Goal: Transaction & Acquisition: Purchase product/service

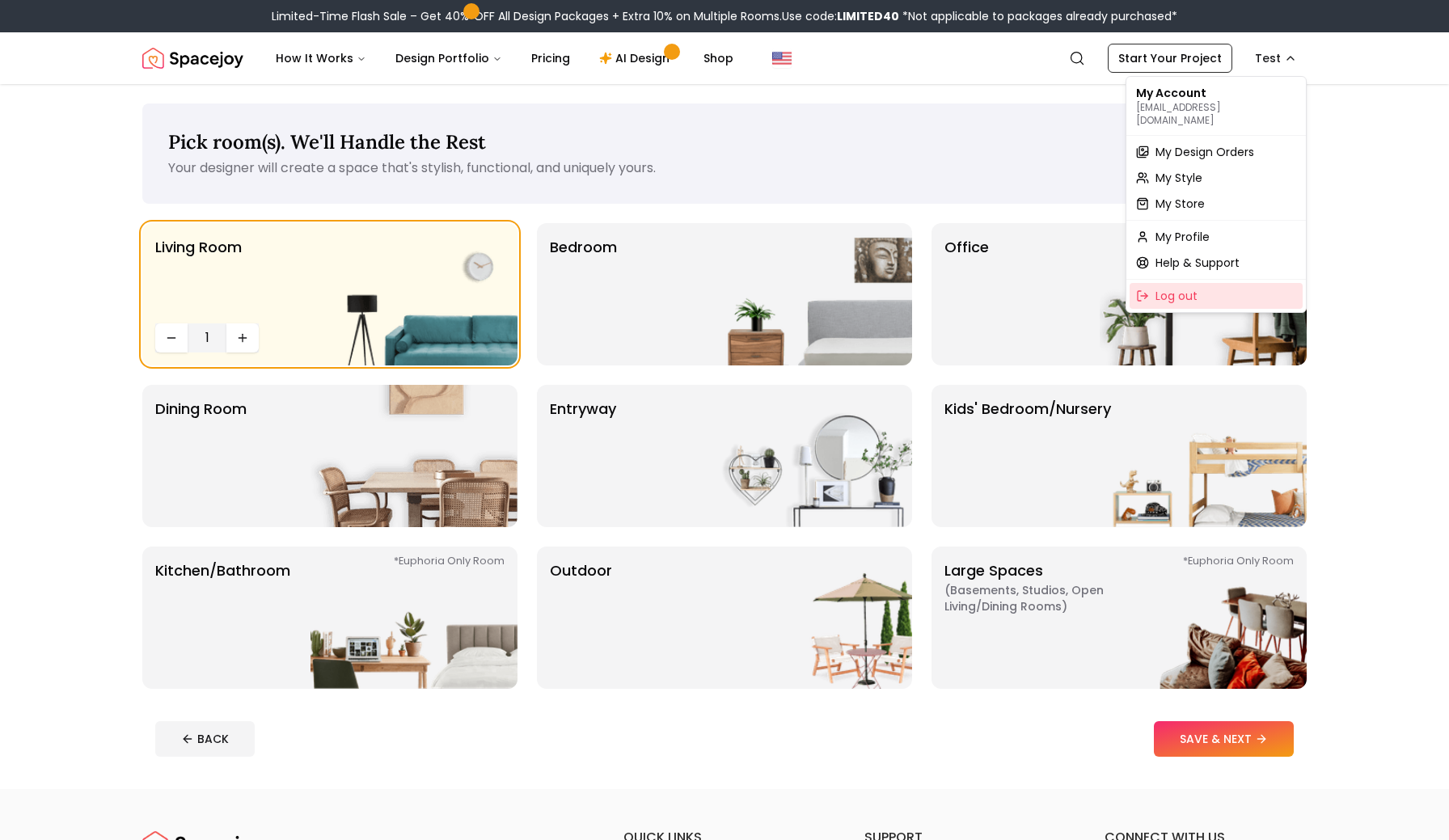
click at [1174, 288] on span "Log out" at bounding box center [1177, 296] width 42 height 16
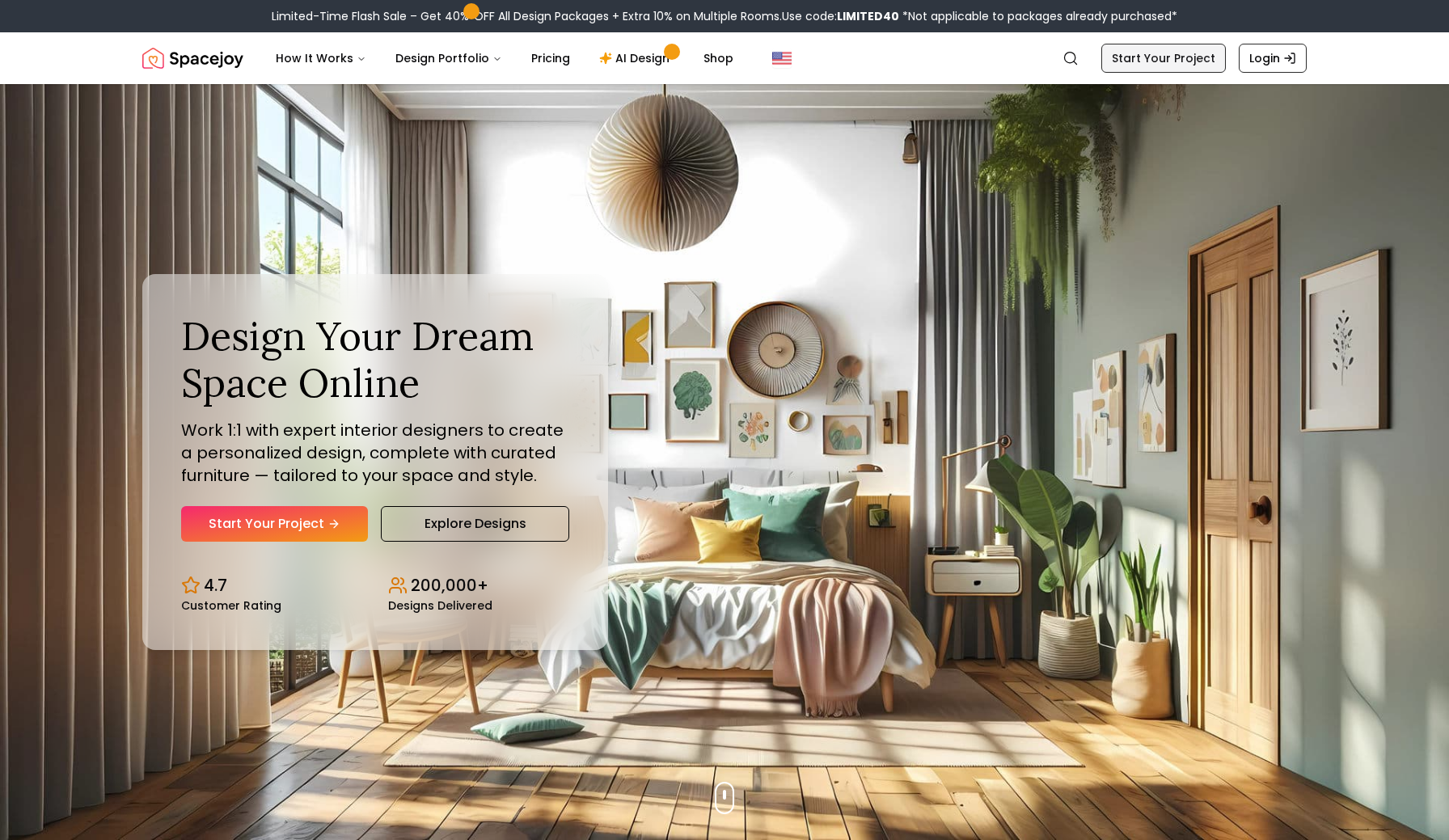
click at [1145, 68] on link "Start Your Project" at bounding box center [1163, 58] width 124 height 29
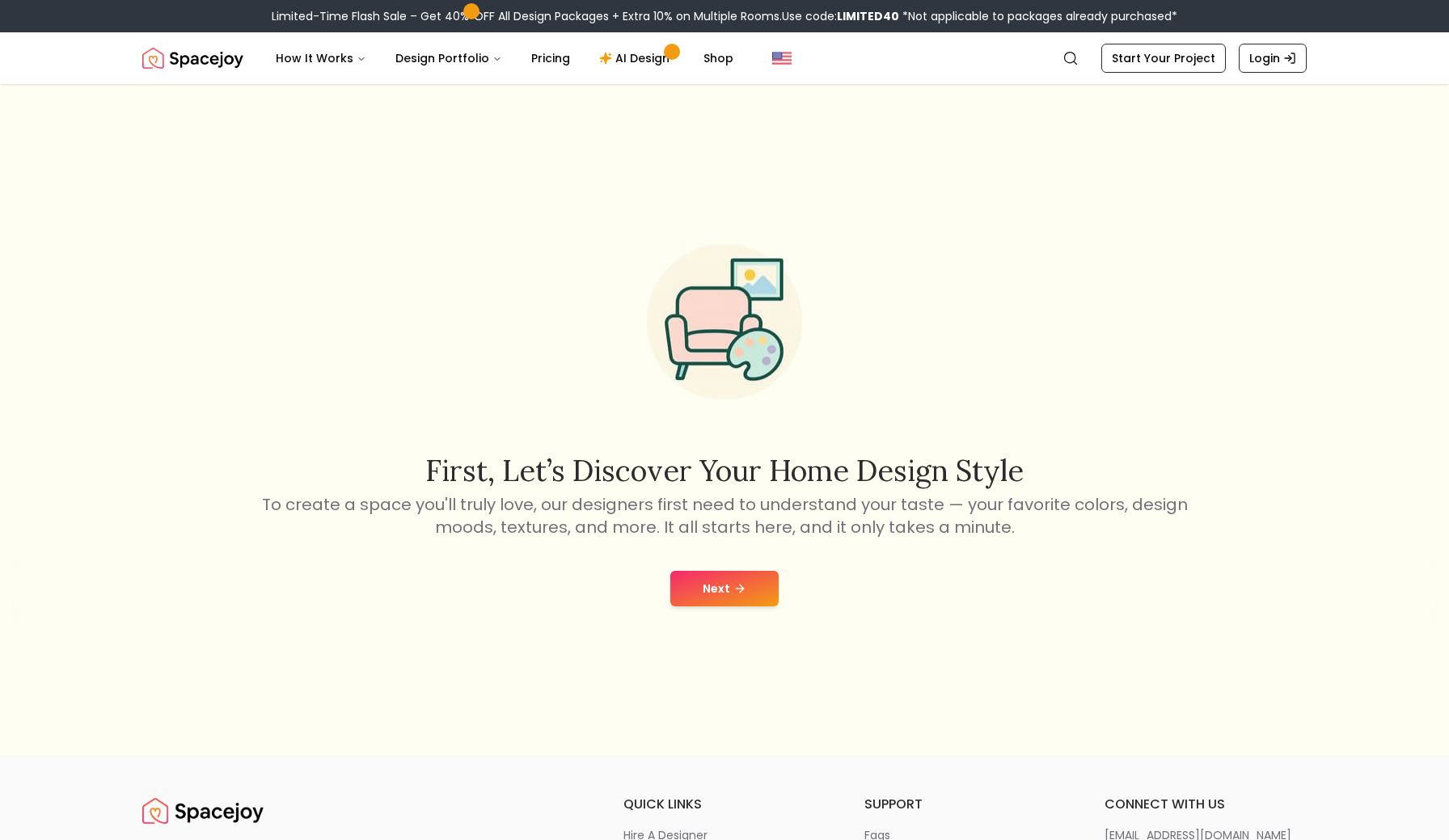
click at [736, 587] on icon at bounding box center [740, 589] width 13 height 13
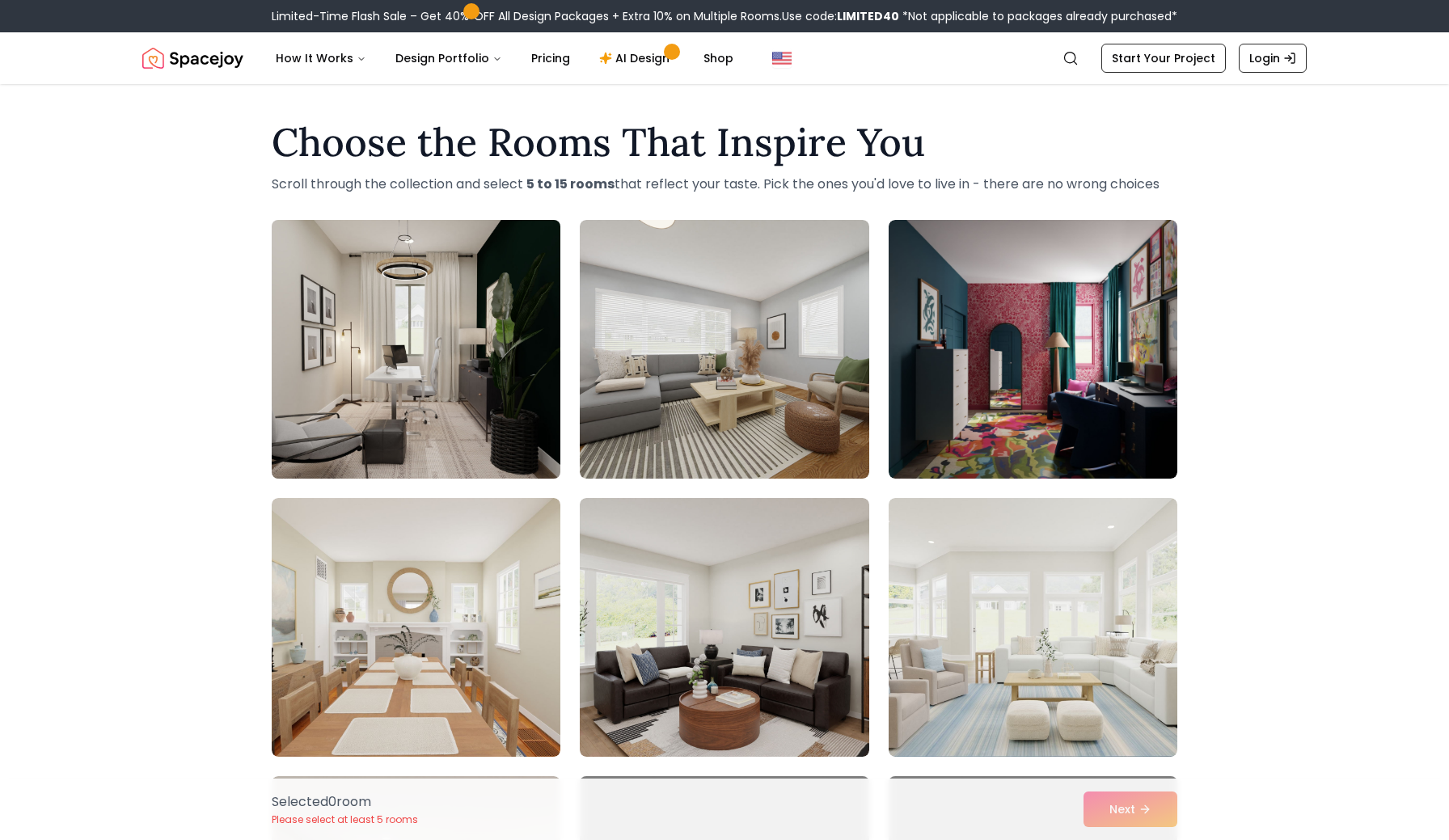
click at [491, 385] on img at bounding box center [416, 350] width 303 height 272
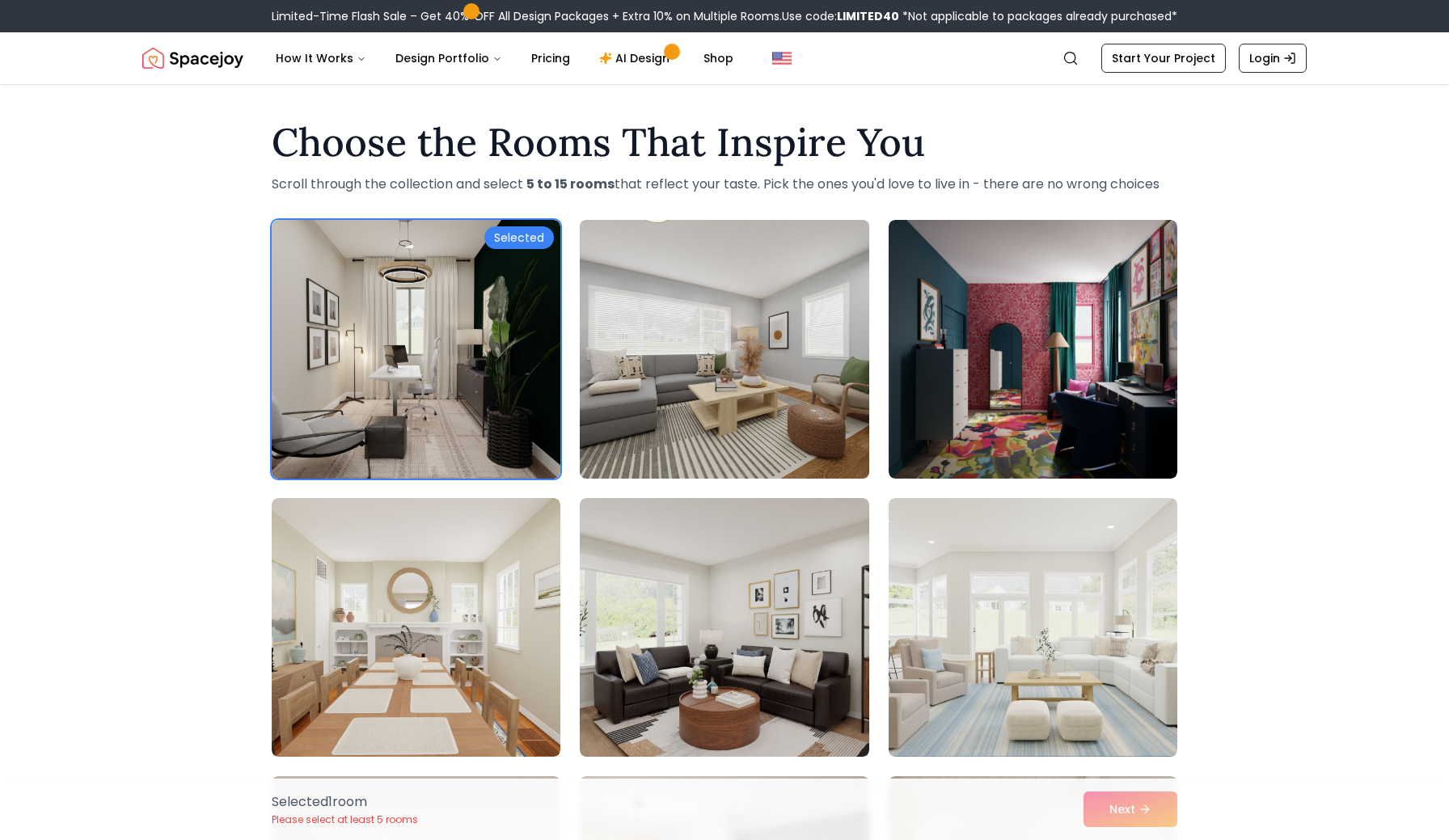
click at [714, 400] on img at bounding box center [724, 350] width 303 height 272
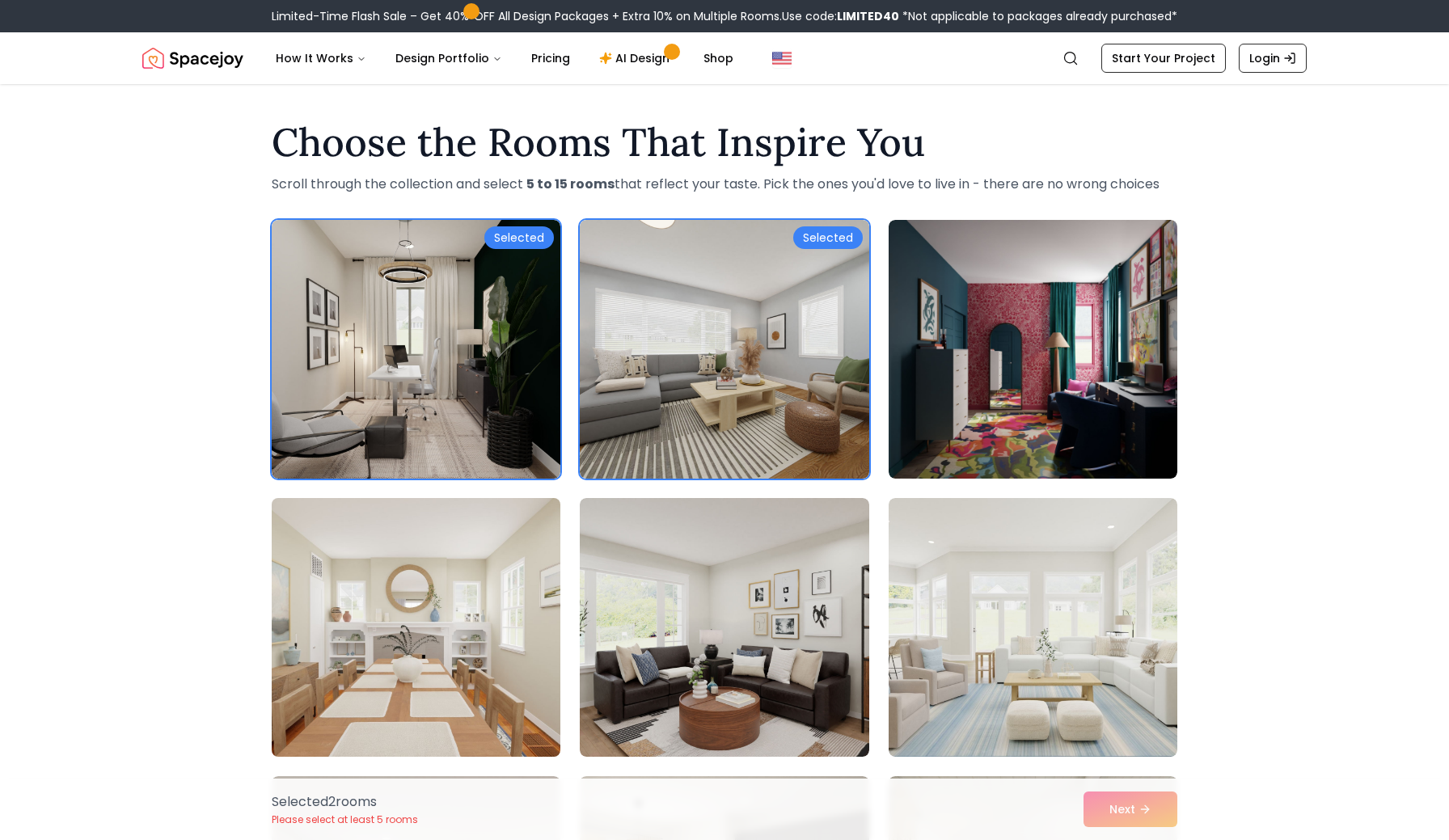
click at [447, 641] on img at bounding box center [416, 627] width 303 height 272
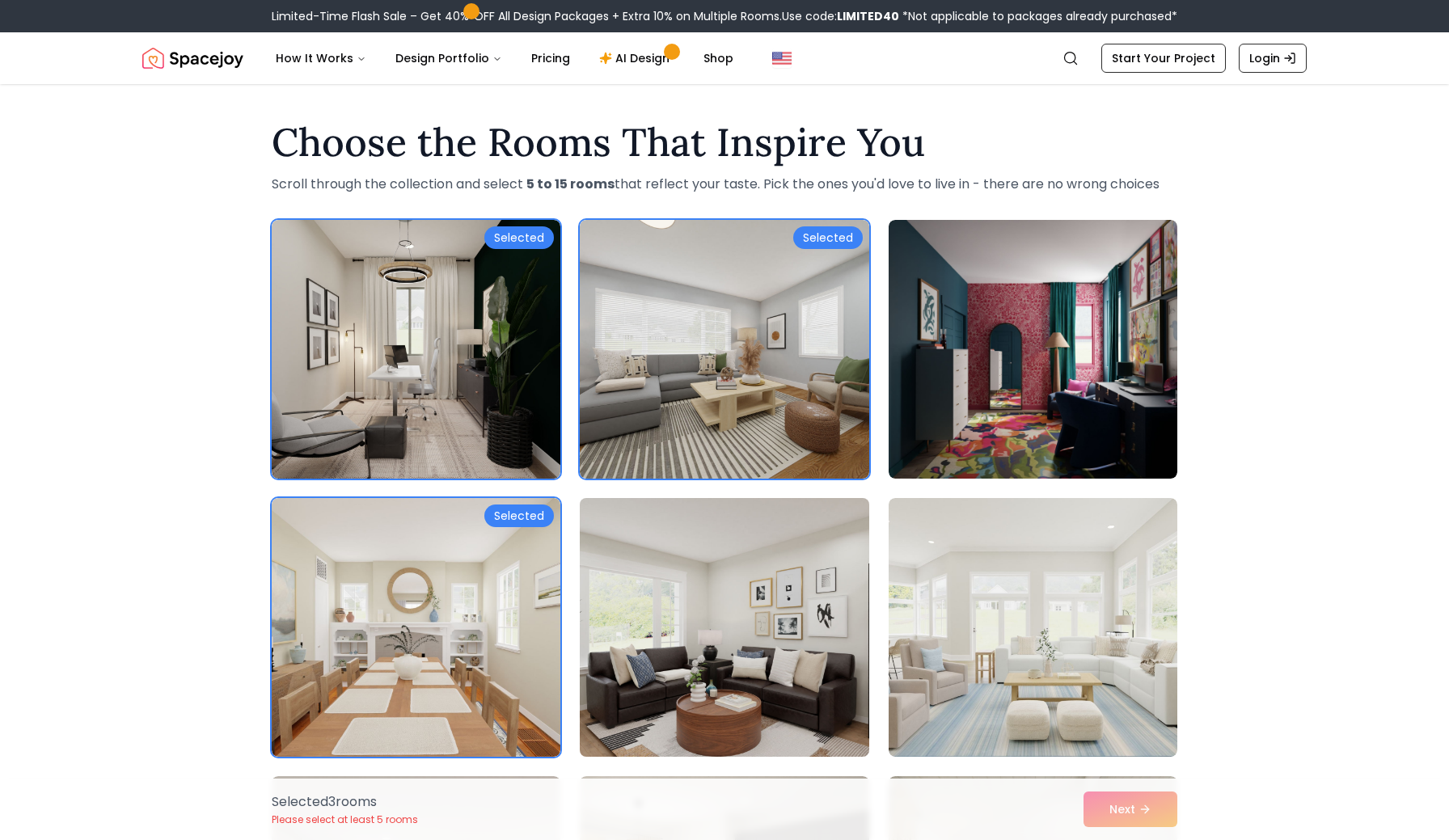
click at [746, 622] on img at bounding box center [724, 627] width 303 height 272
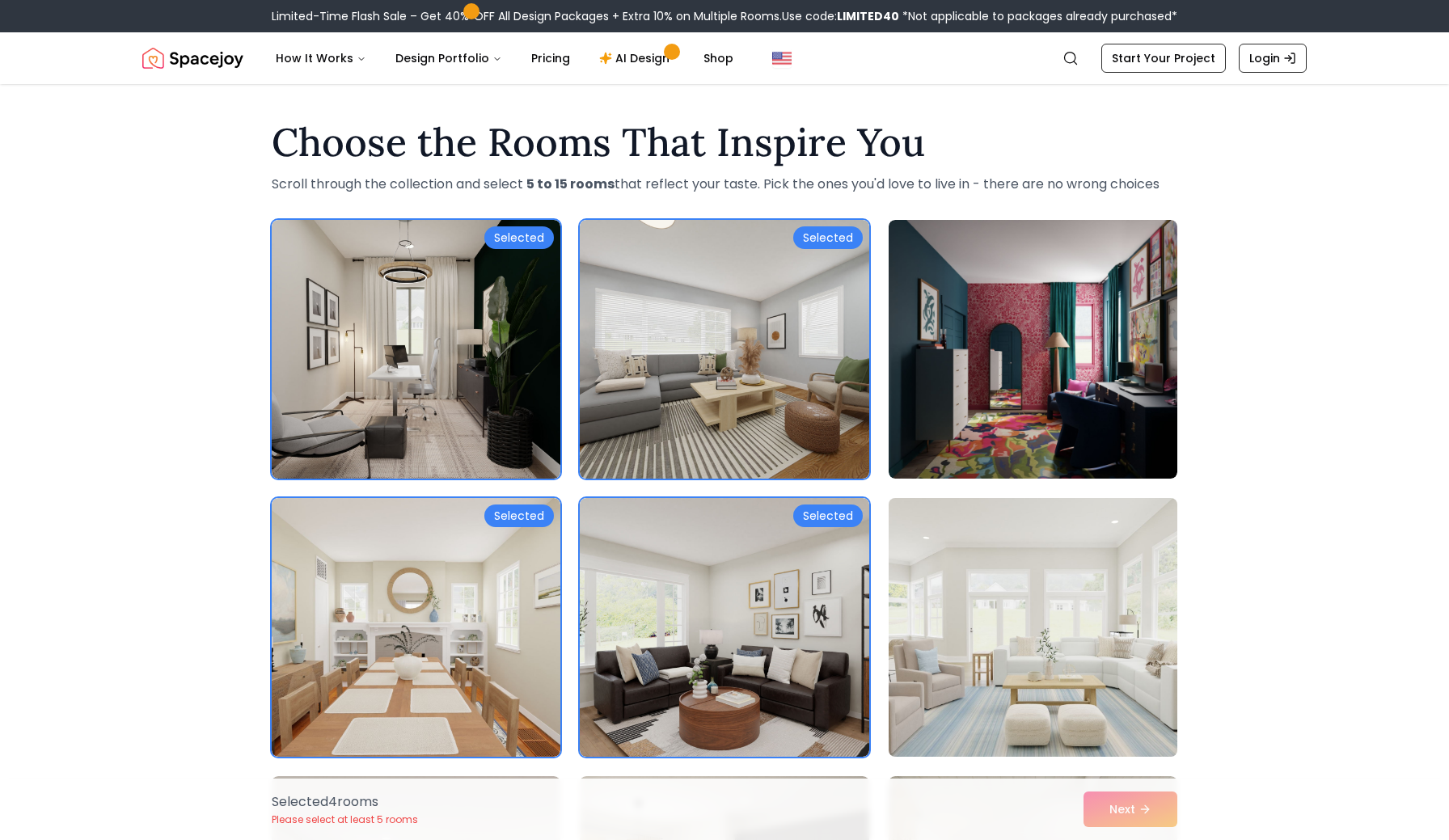
click at [1042, 622] on img at bounding box center [1033, 627] width 303 height 272
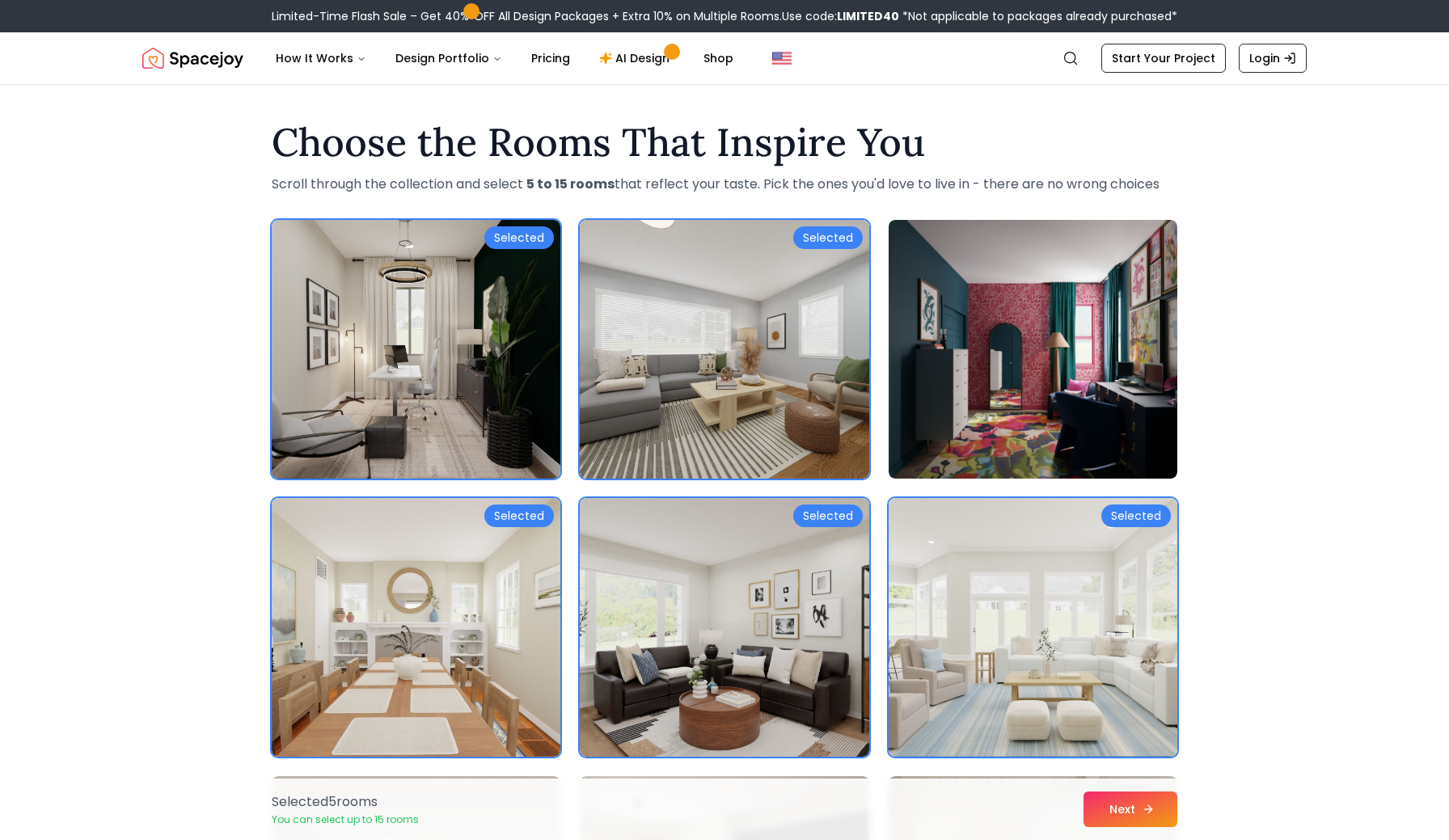
click at [1120, 814] on button "Next" at bounding box center [1130, 809] width 94 height 36
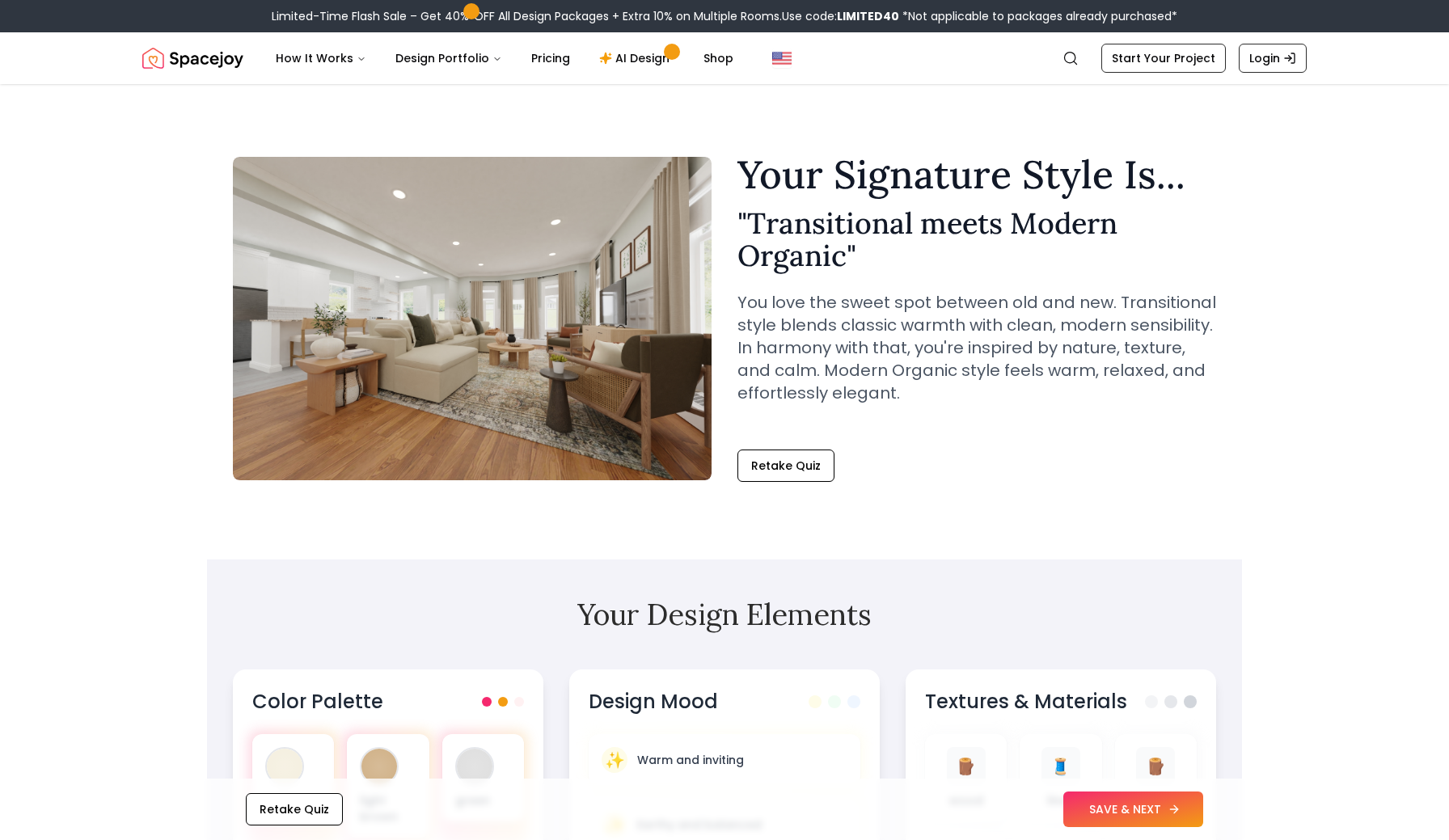
click at [1118, 814] on button "SAVE & NEXT" at bounding box center [1133, 809] width 140 height 36
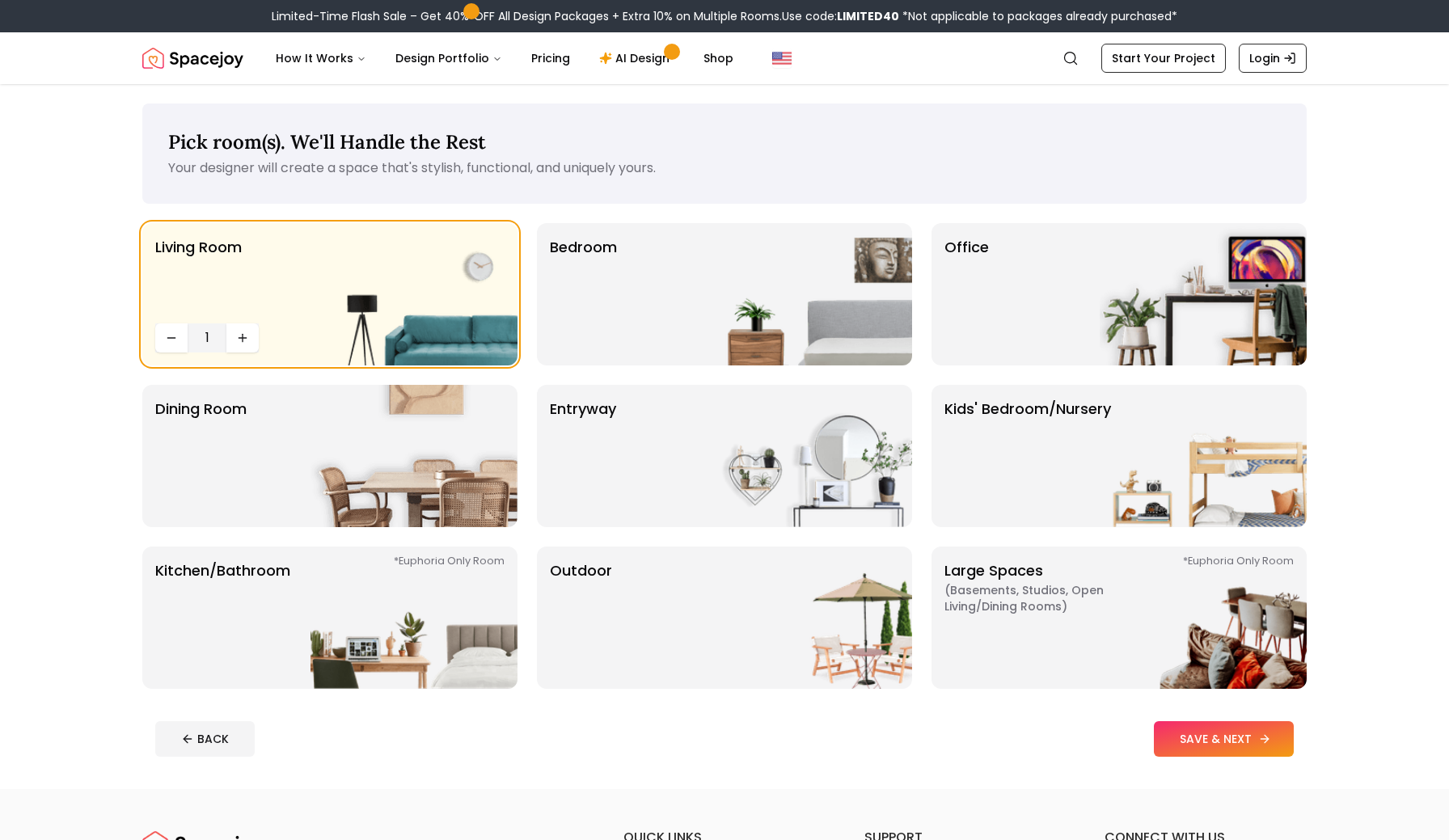
click at [1192, 753] on button "SAVE & NEXT" at bounding box center [1223, 739] width 140 height 36
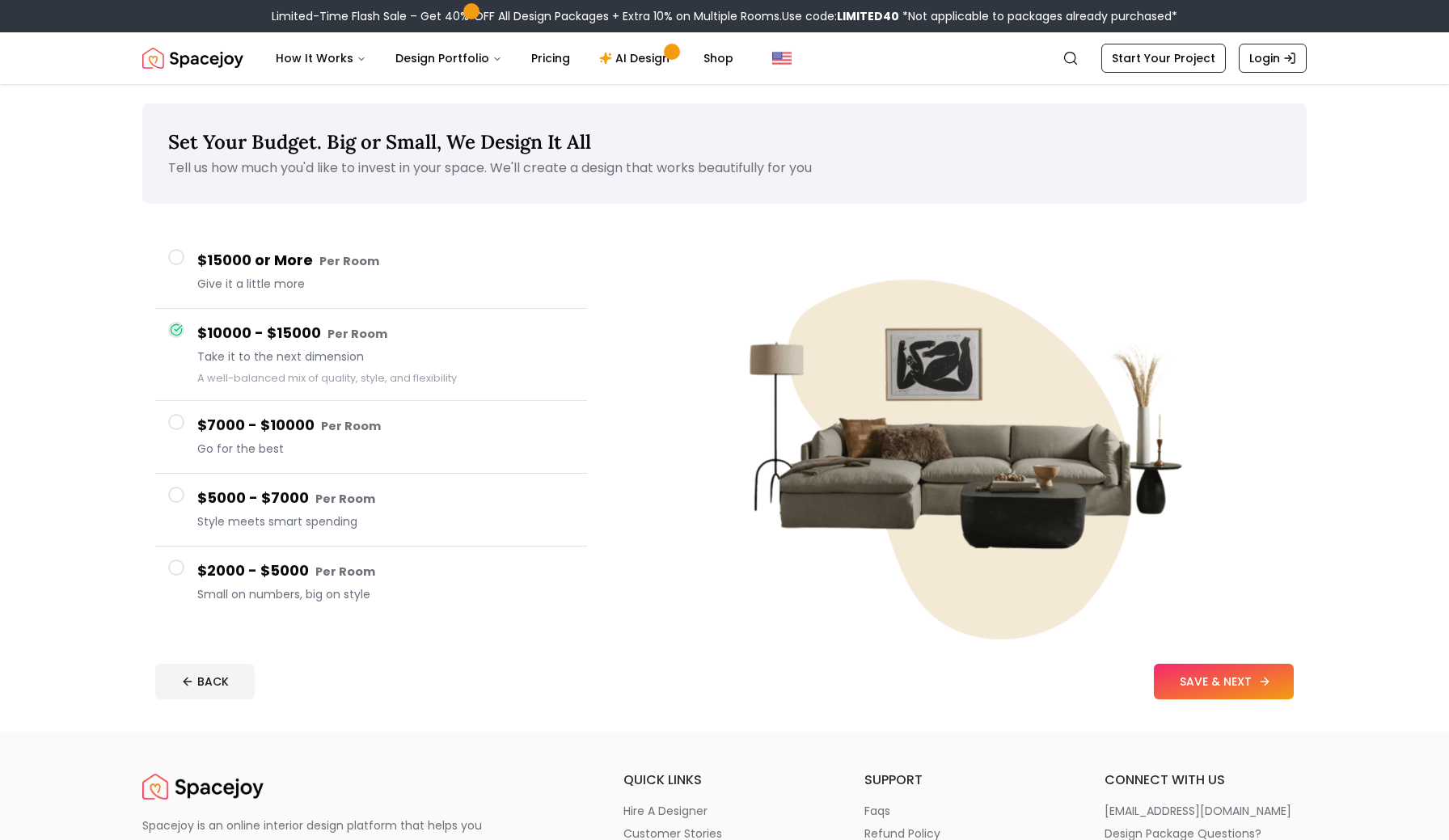
click at [1202, 694] on button "SAVE & NEXT" at bounding box center [1223, 681] width 140 height 36
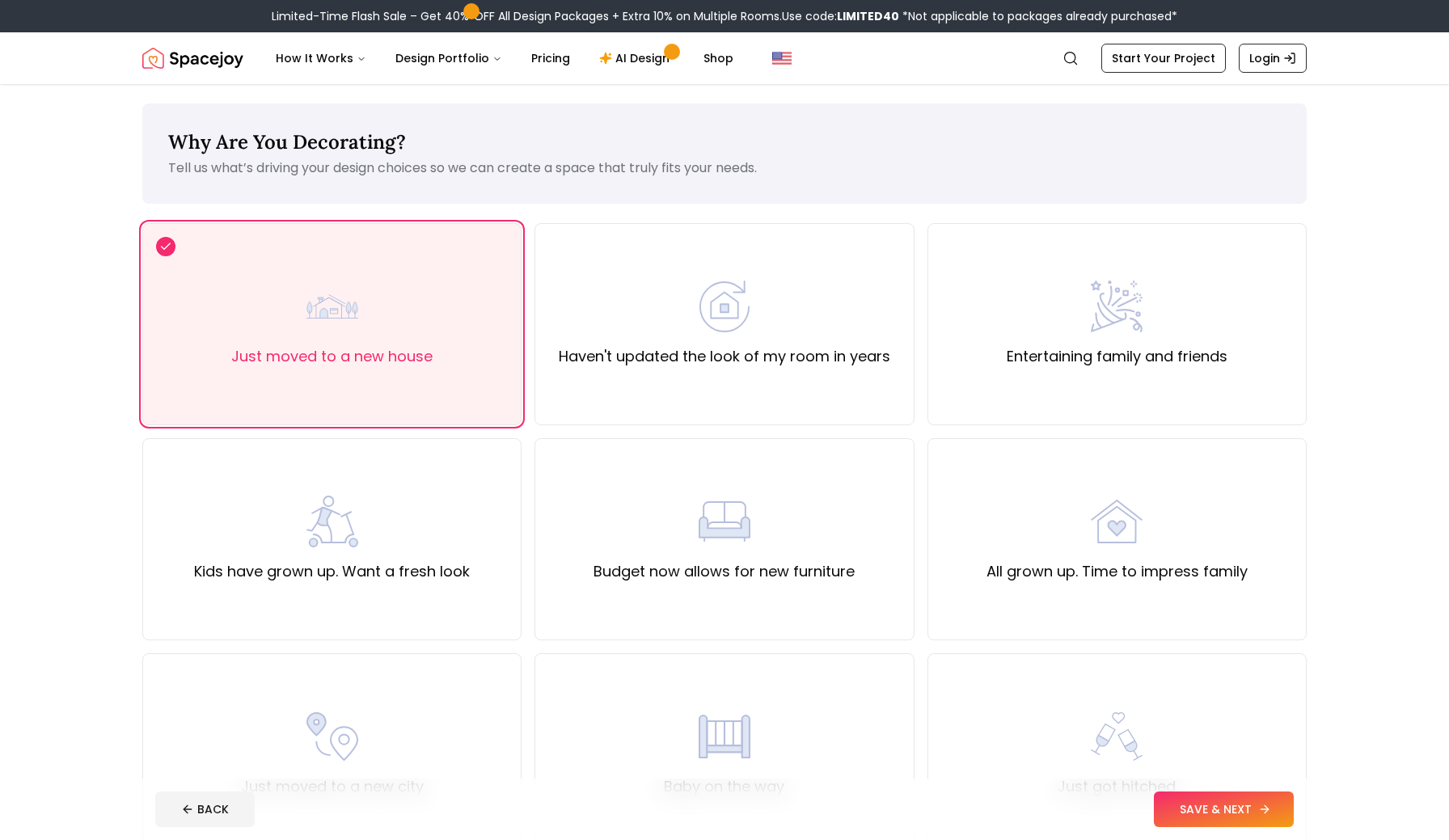
click at [1207, 809] on button "SAVE & NEXT" at bounding box center [1223, 809] width 140 height 36
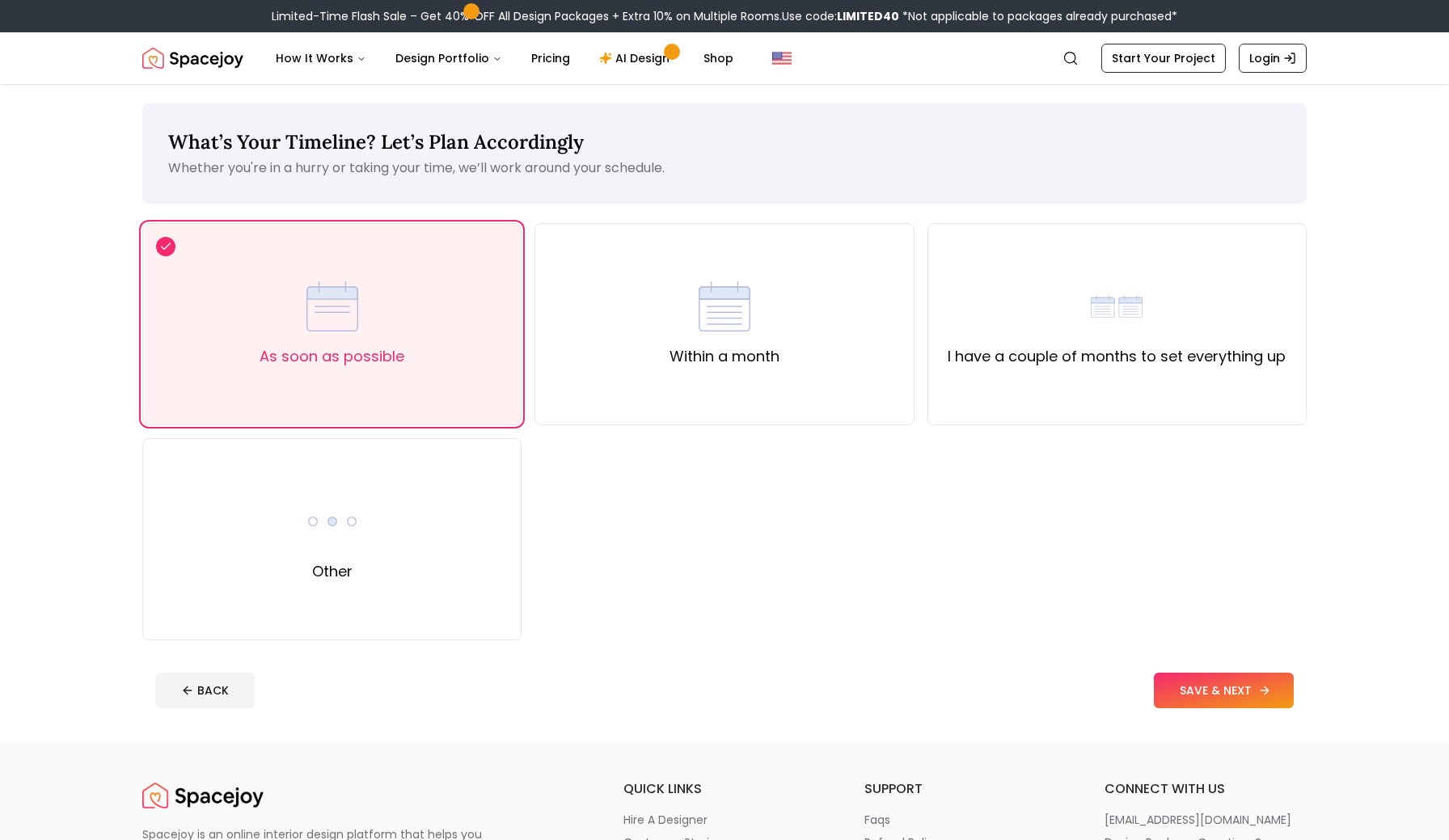
click at [1210, 692] on button "SAVE & NEXT" at bounding box center [1223, 690] width 140 height 36
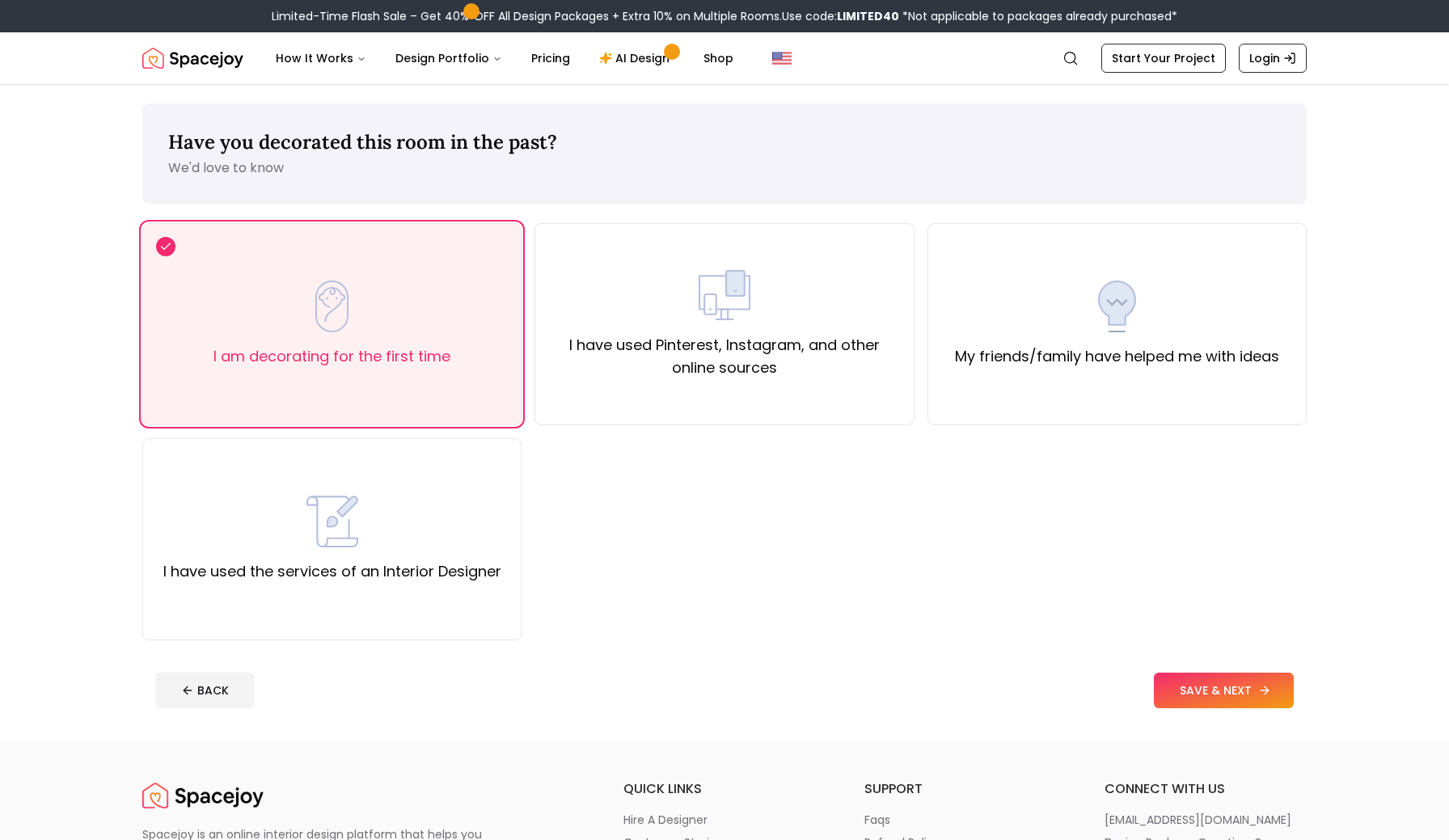
click at [1216, 698] on button "SAVE & NEXT" at bounding box center [1223, 690] width 140 height 36
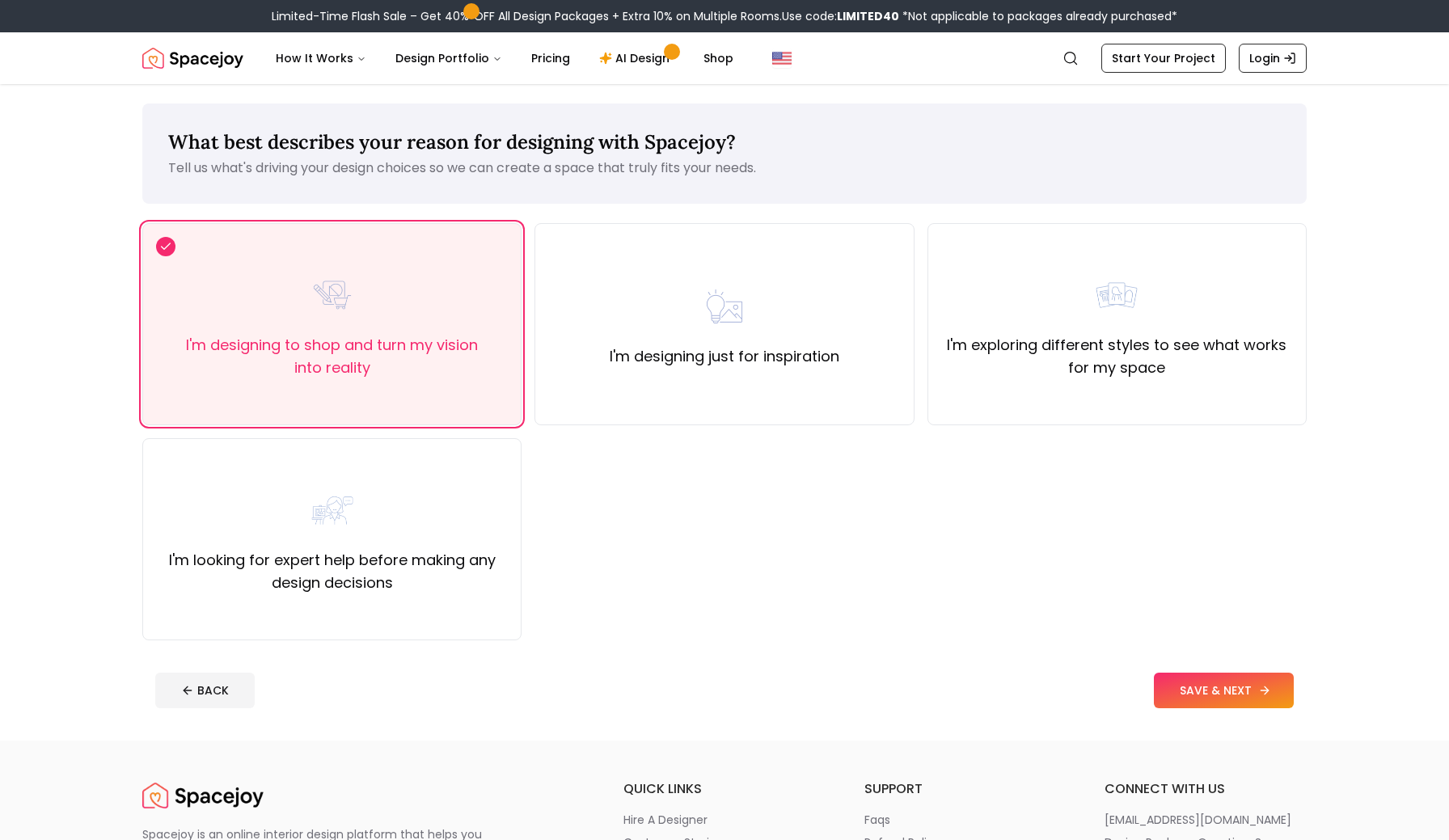
click at [1216, 698] on button "SAVE & NEXT" at bounding box center [1223, 690] width 140 height 36
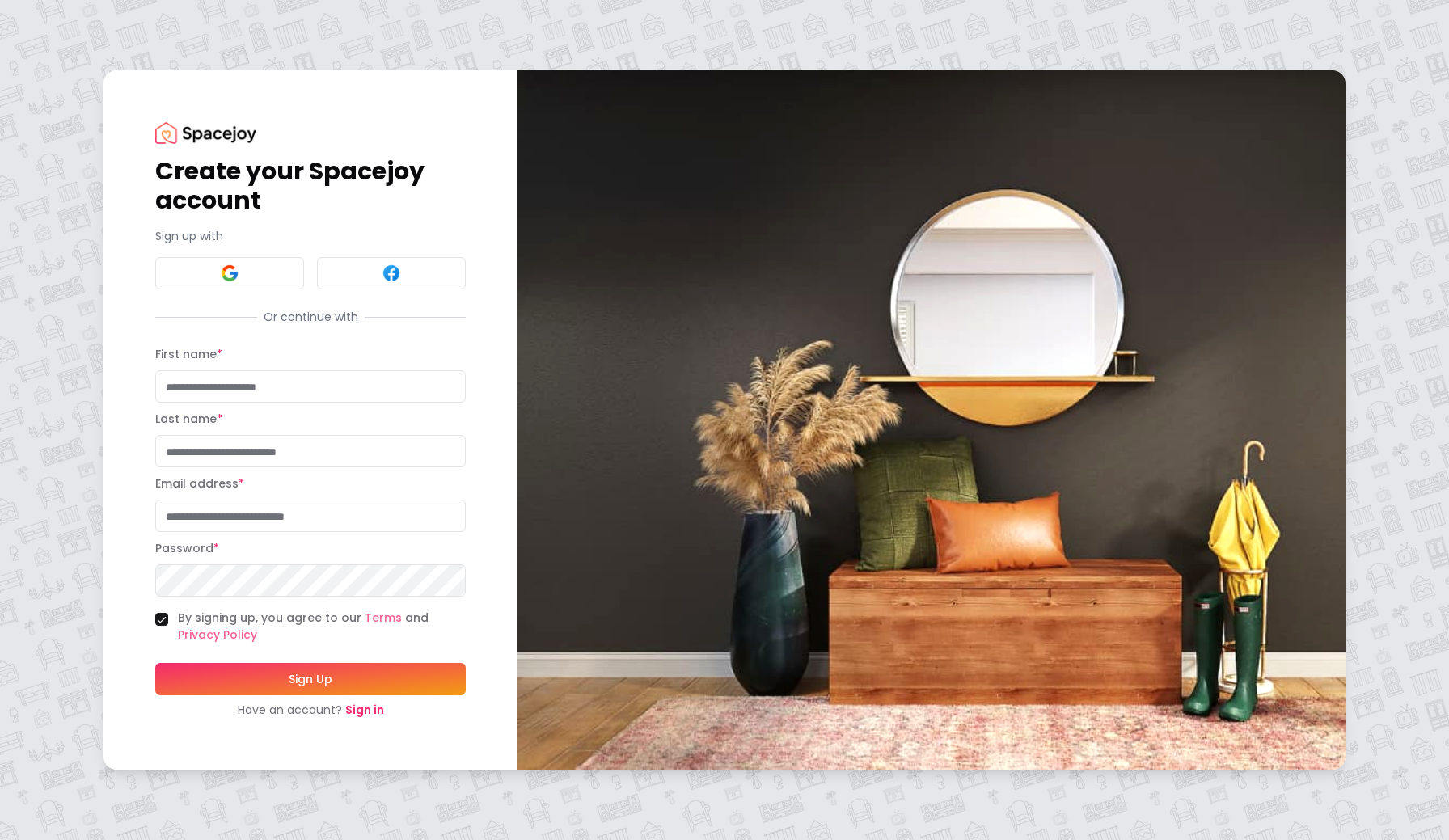
click at [368, 704] on link "Sign in" at bounding box center [364, 710] width 39 height 16
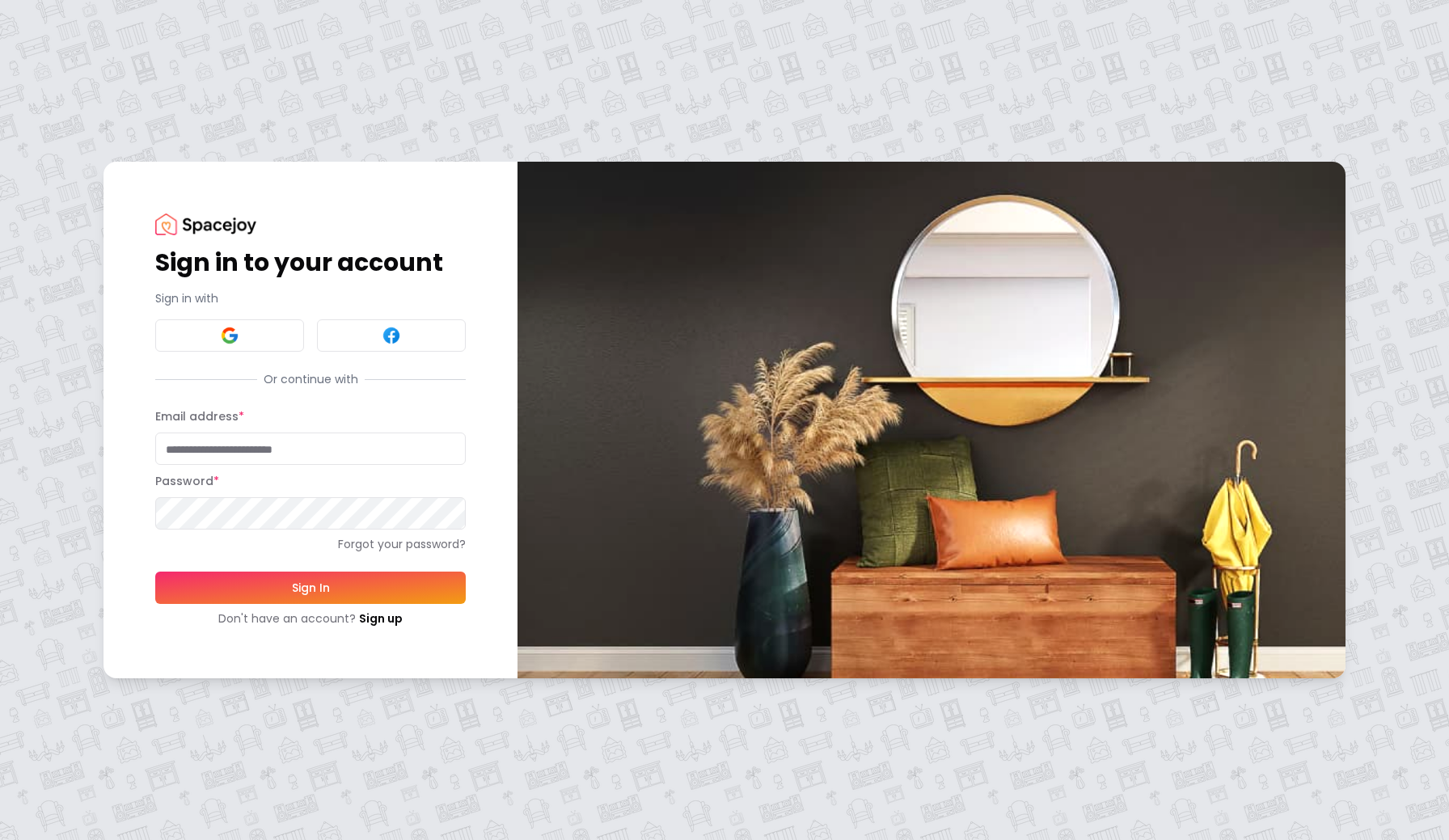
click at [243, 439] on input "Email address *" at bounding box center [310, 448] width 310 height 32
type input "**********"
click at [307, 581] on button "Sign In" at bounding box center [310, 587] width 310 height 32
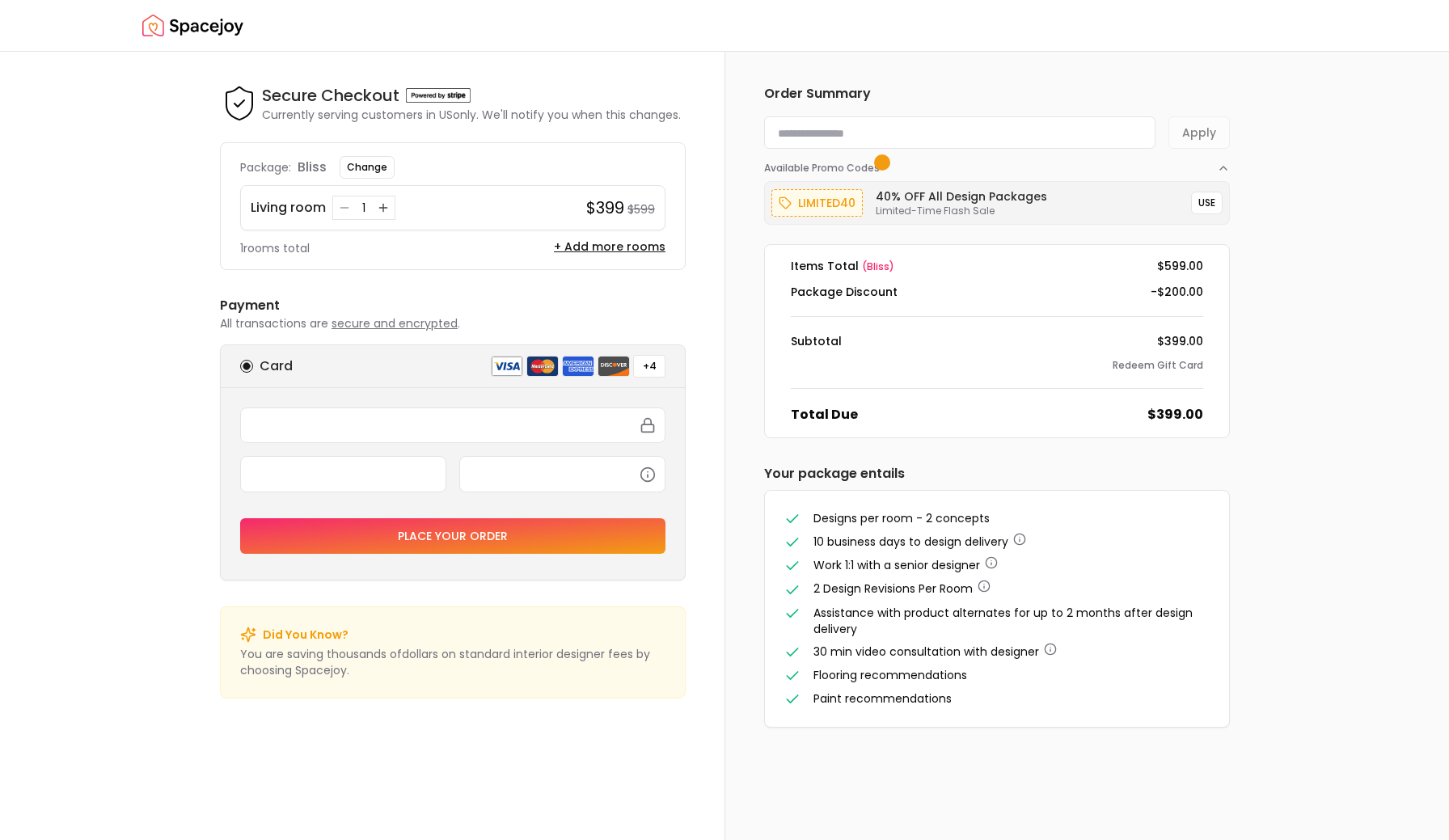
click at [208, 26] on img "Spacejoy" at bounding box center [193, 26] width 101 height 32
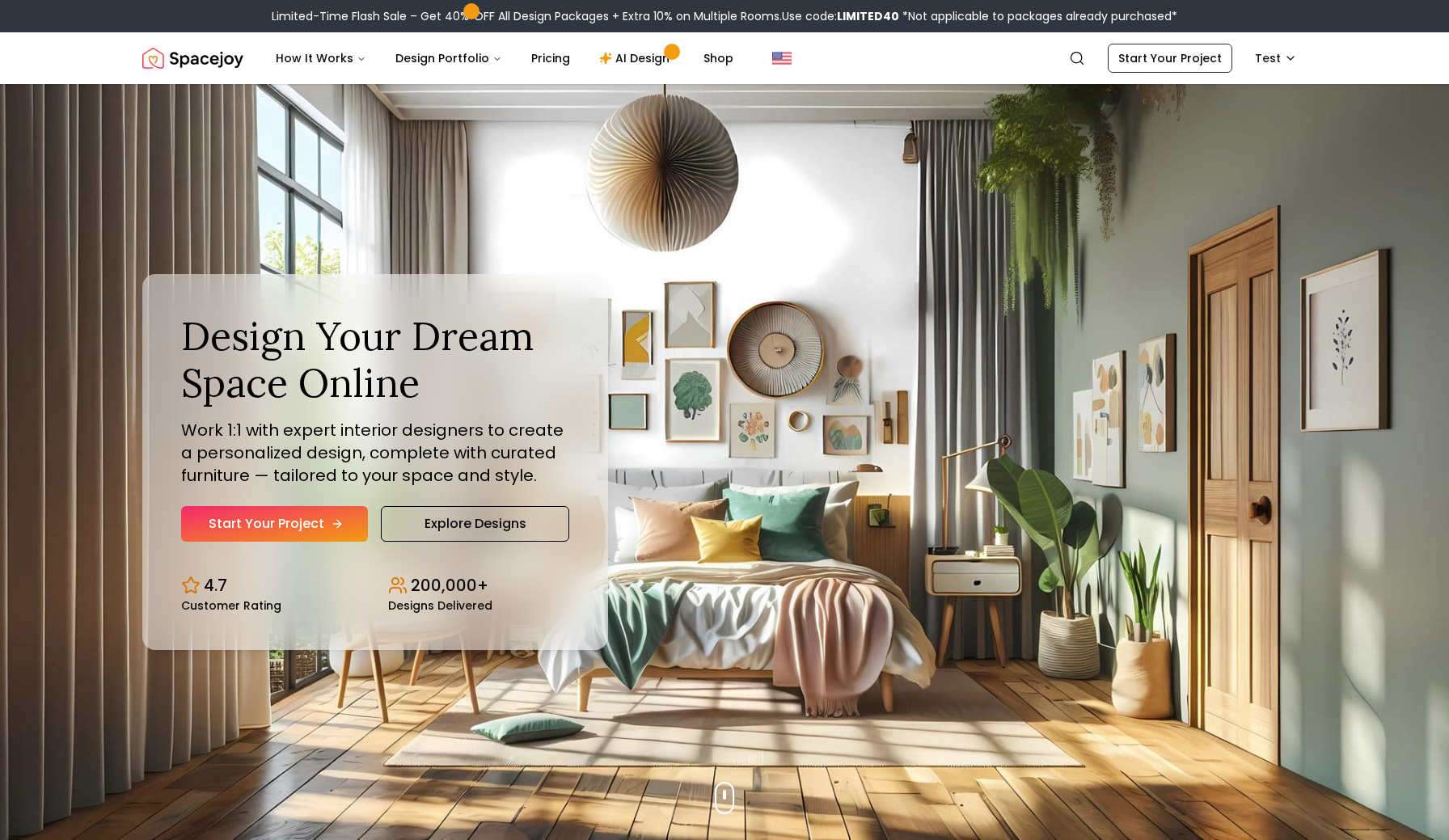
click at [284, 529] on link "Start Your Project" at bounding box center [274, 523] width 187 height 36
